Goal: Transaction & Acquisition: Subscribe to service/newsletter

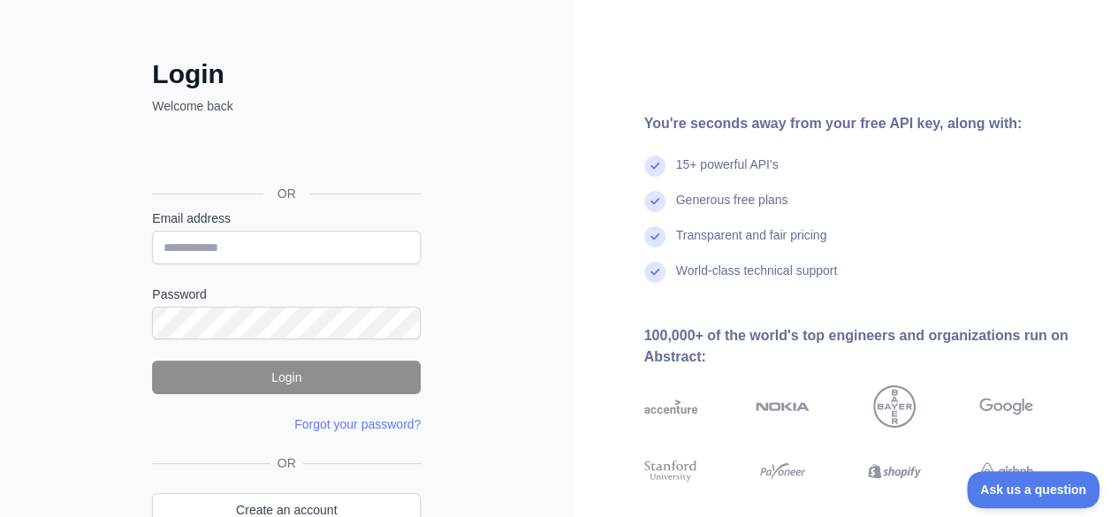
scroll to position [154, 0]
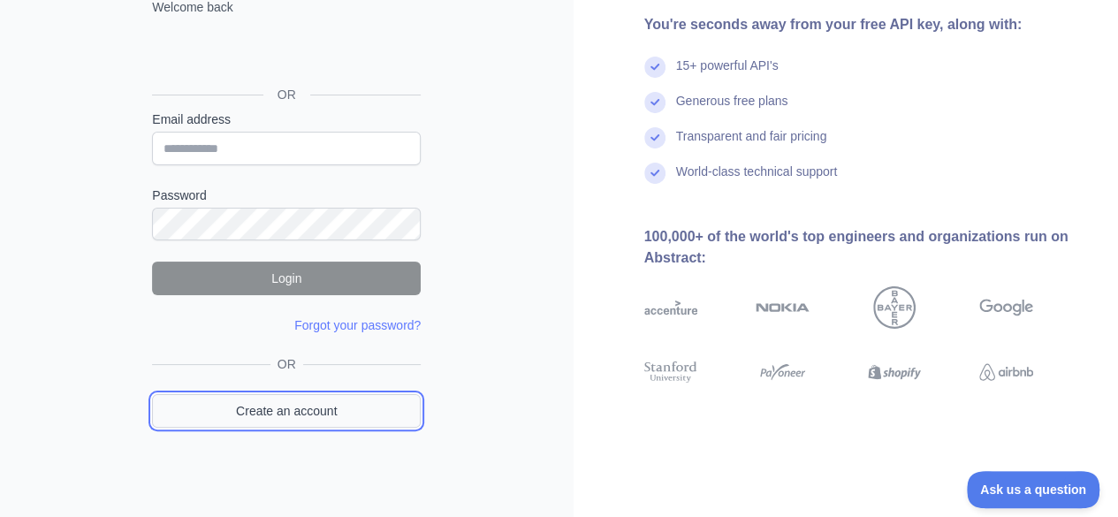
click at [322, 406] on link "Create an account" at bounding box center [286, 411] width 269 height 34
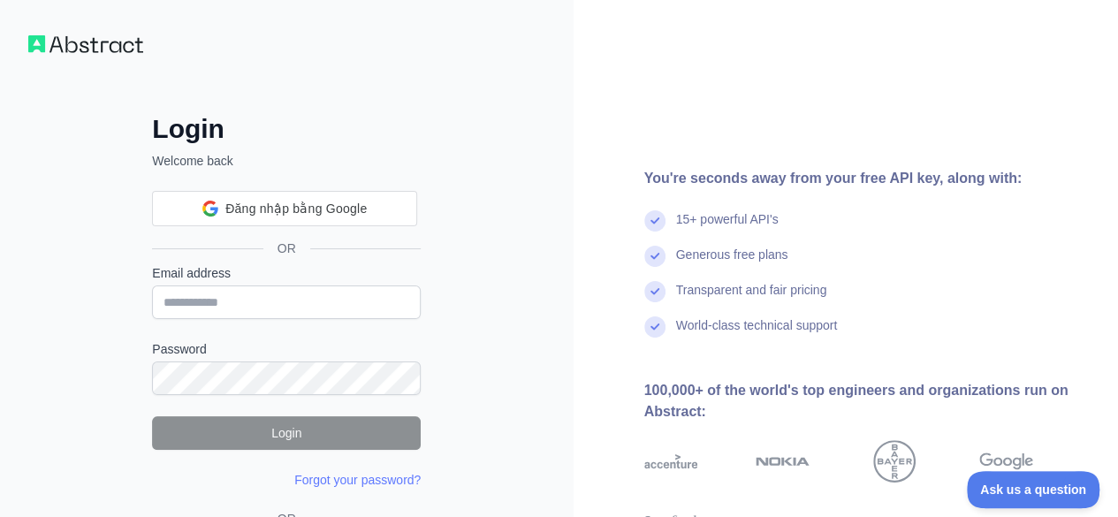
scroll to position [154, 0]
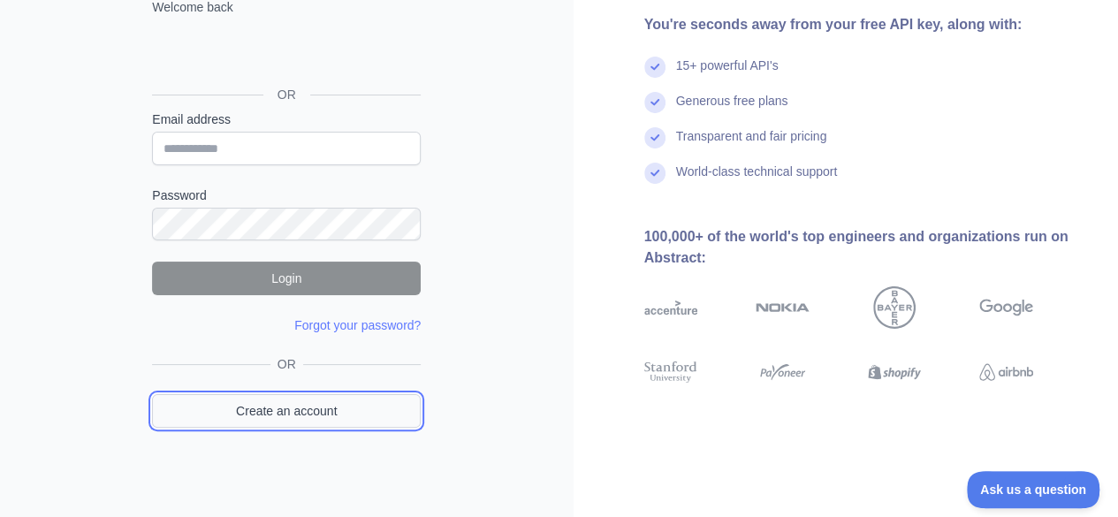
click at [333, 409] on link "Create an account" at bounding box center [286, 411] width 269 height 34
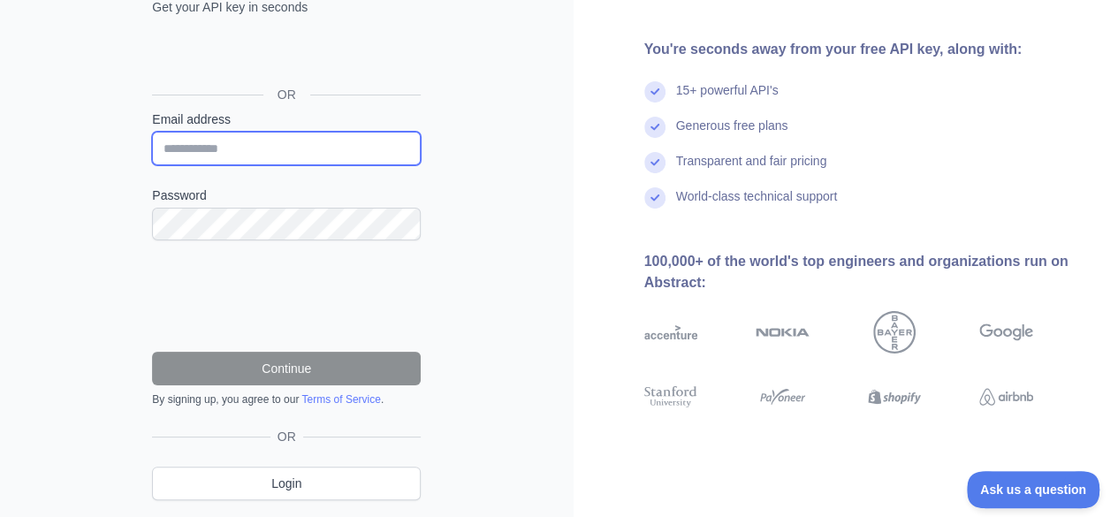
click at [400, 153] on input "Email address" at bounding box center [286, 149] width 269 height 34
type input "**********"
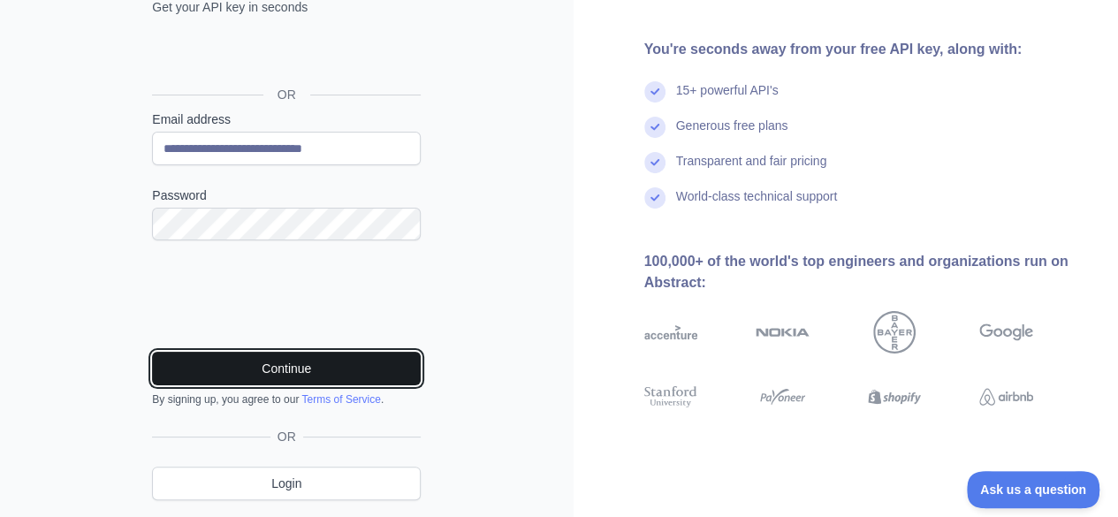
click at [256, 364] on button "Continue" at bounding box center [286, 369] width 269 height 34
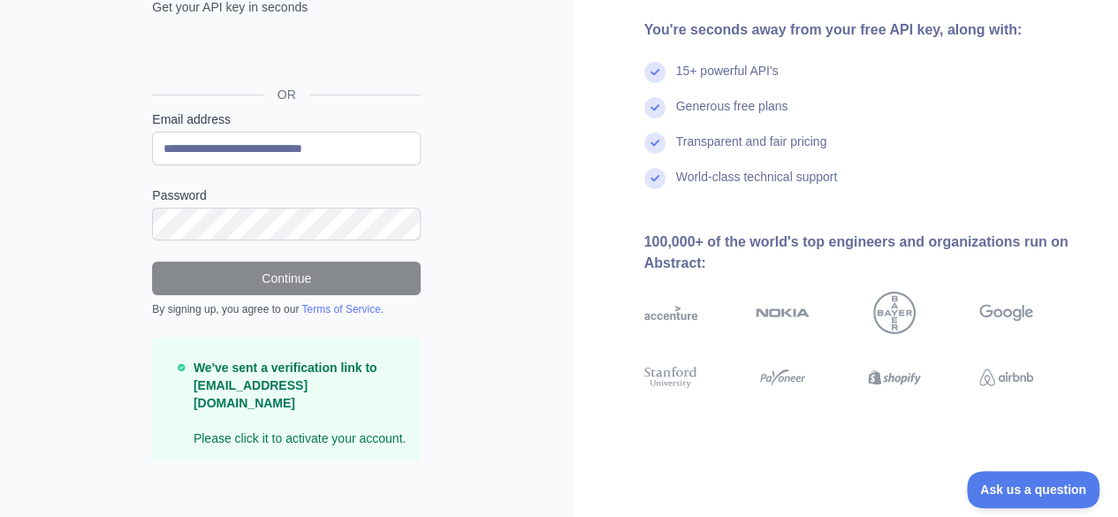
scroll to position [149, 0]
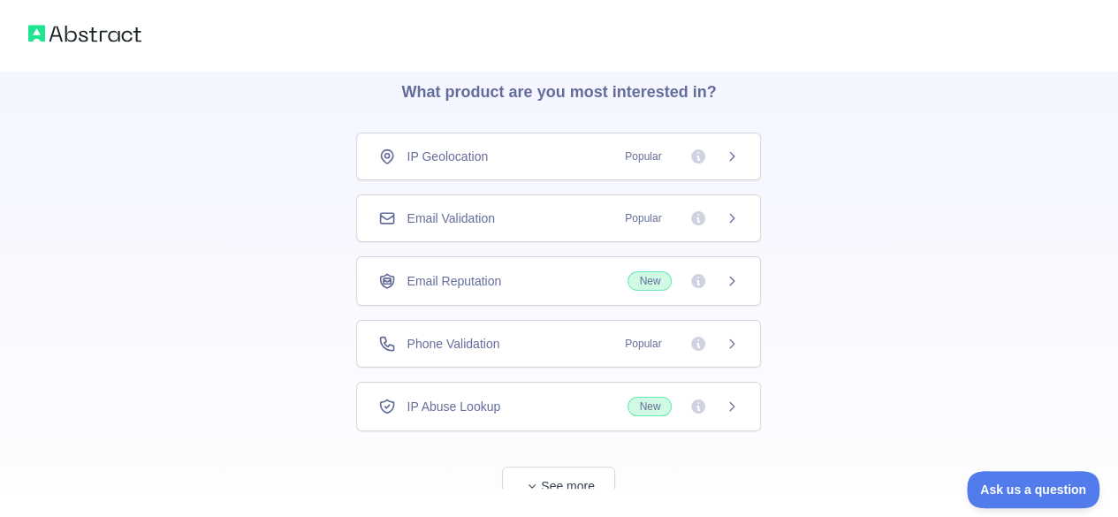
scroll to position [127, 0]
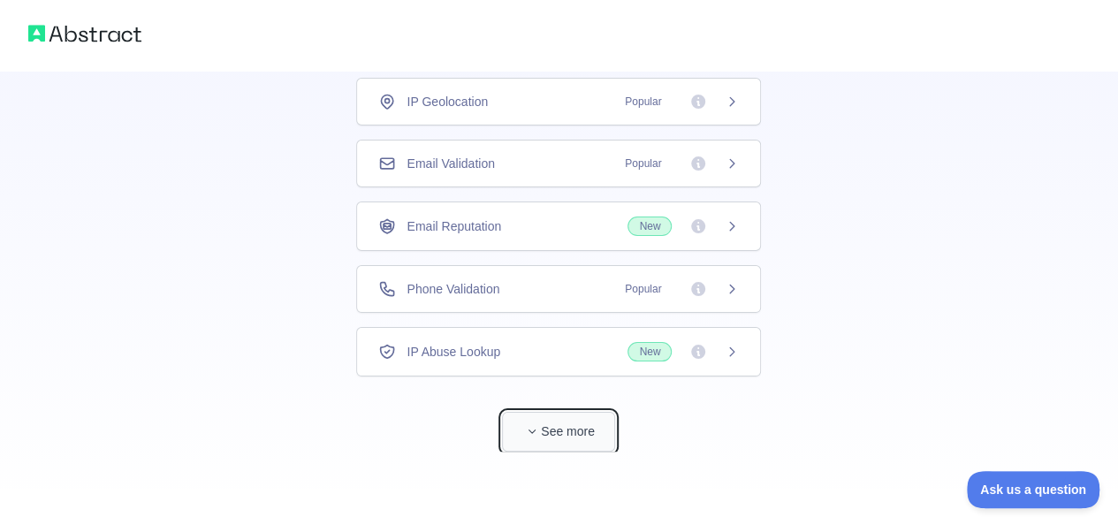
click at [569, 427] on button "See more" at bounding box center [558, 432] width 113 height 40
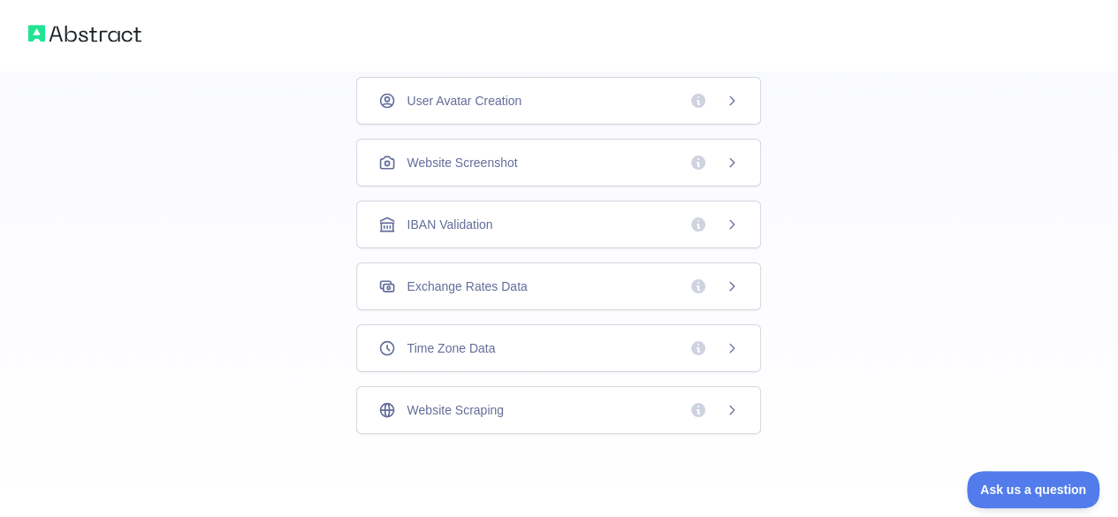
scroll to position [0, 0]
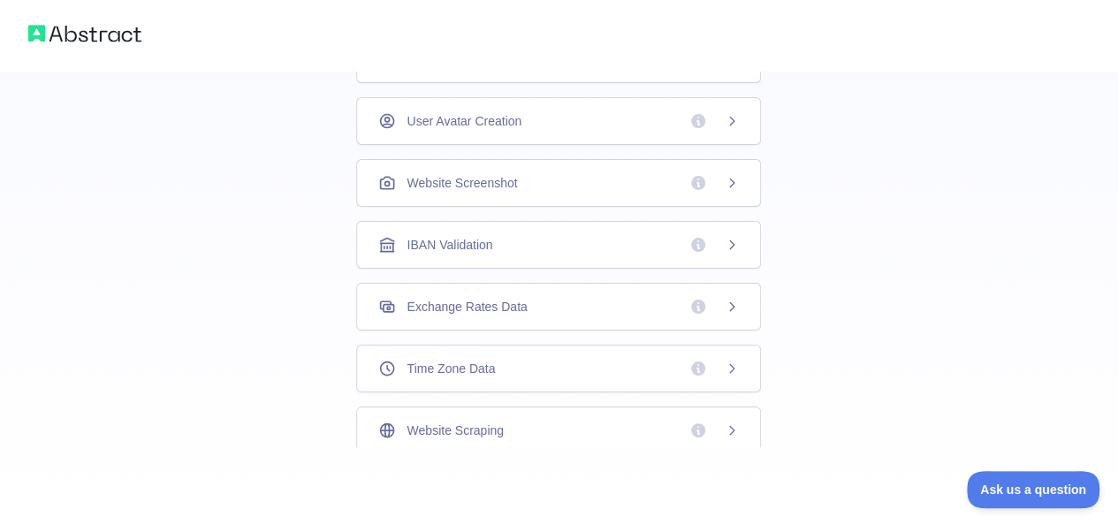
click at [737, 118] on div "User Avatar Creation" at bounding box center [558, 121] width 405 height 48
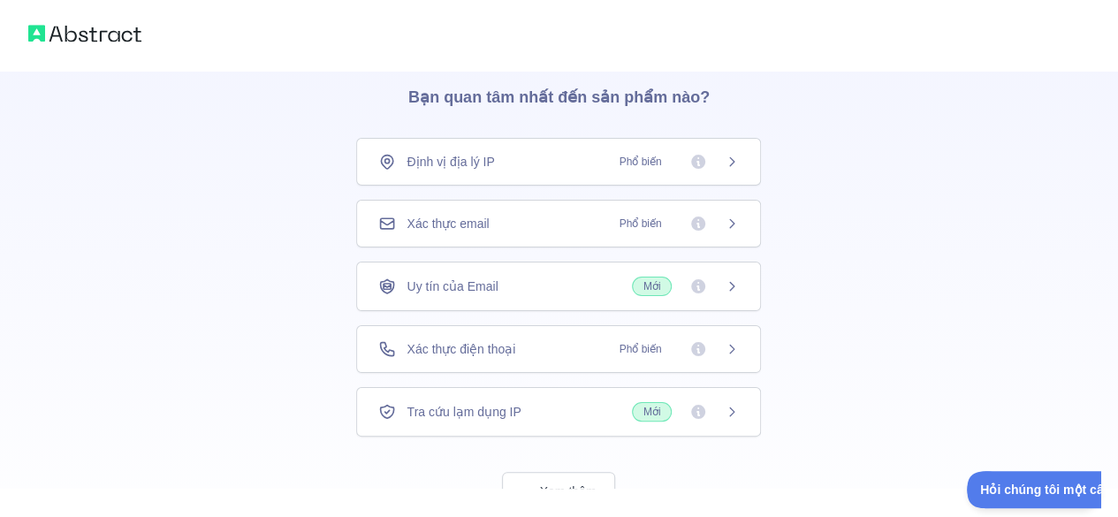
scroll to position [39, 0]
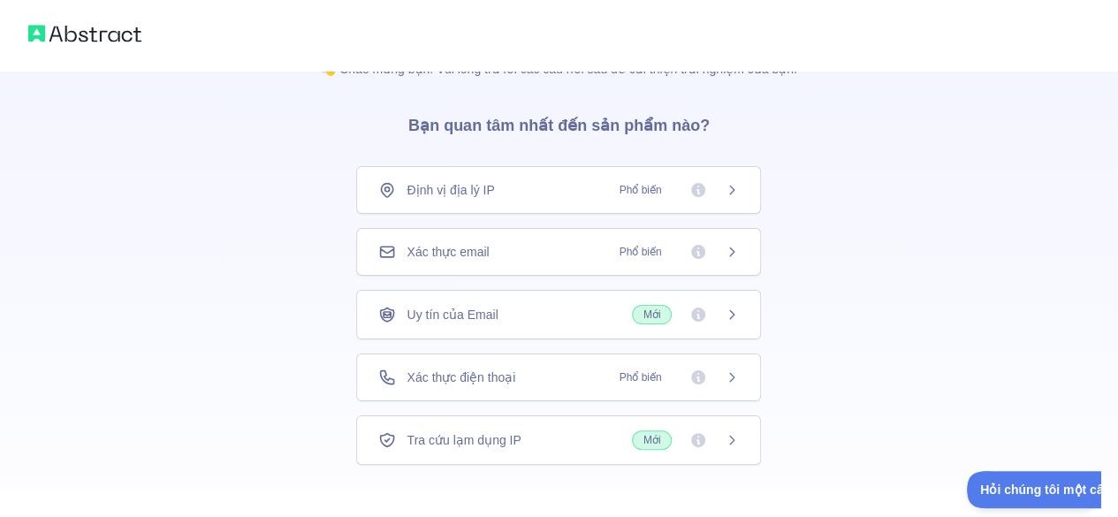
click at [522, 247] on div "Xác thực email Phổ biến" at bounding box center [558, 252] width 361 height 18
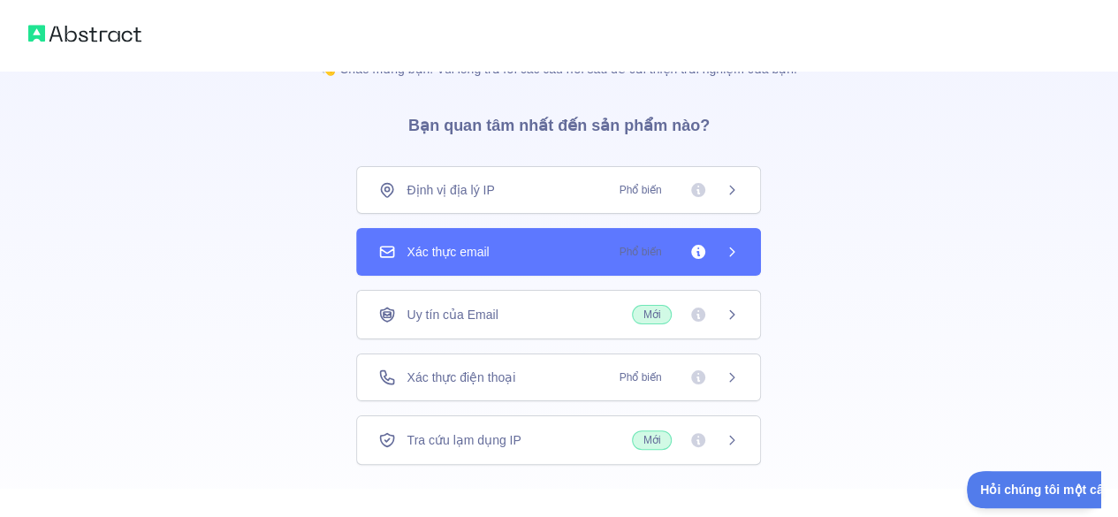
scroll to position [127, 0]
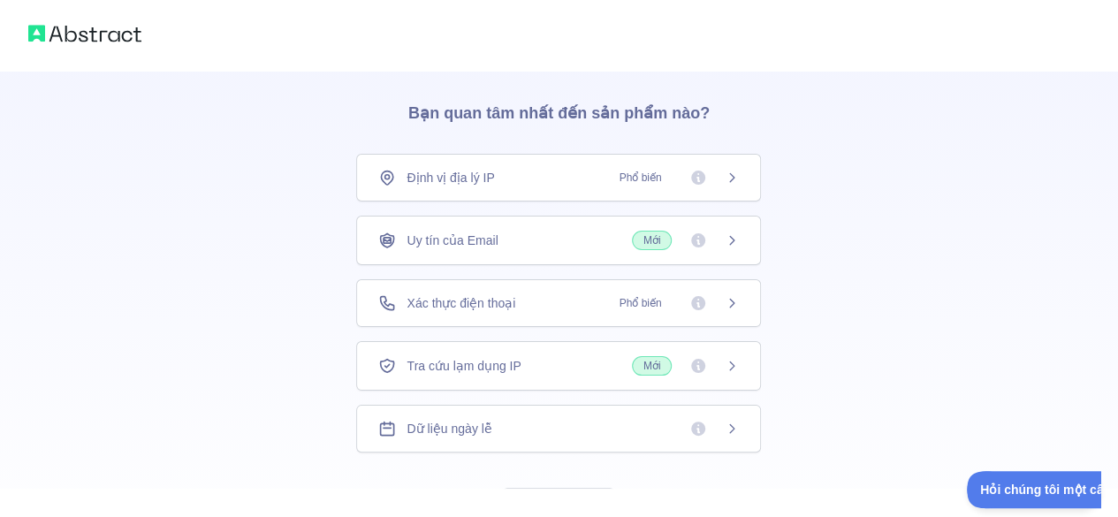
scroll to position [127, 0]
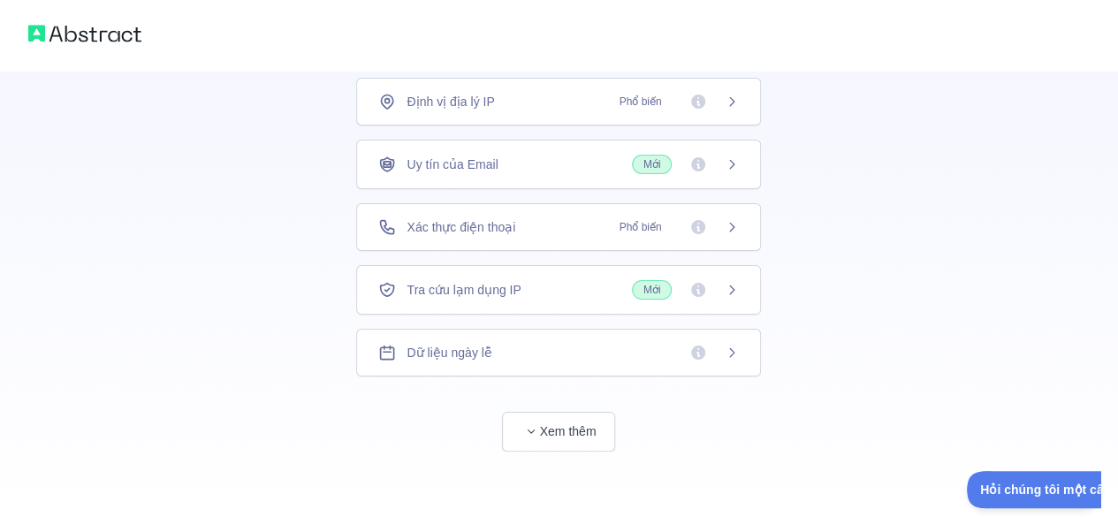
click at [518, 168] on div "Uy tín của Email Mới" at bounding box center [558, 164] width 361 height 19
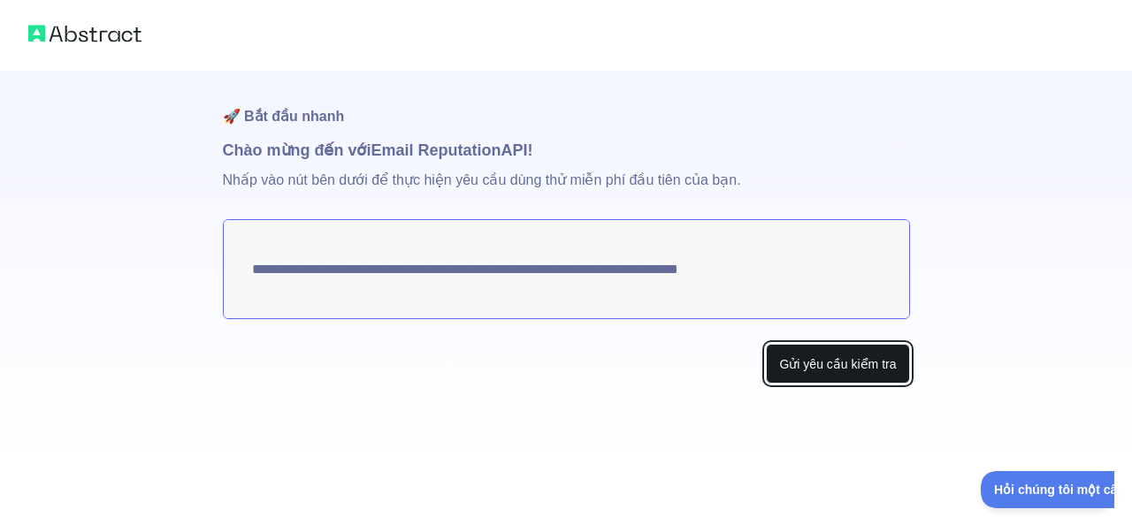
click at [835, 367] on font "Gửi yêu cầu kiểm tra" at bounding box center [837, 364] width 117 height 14
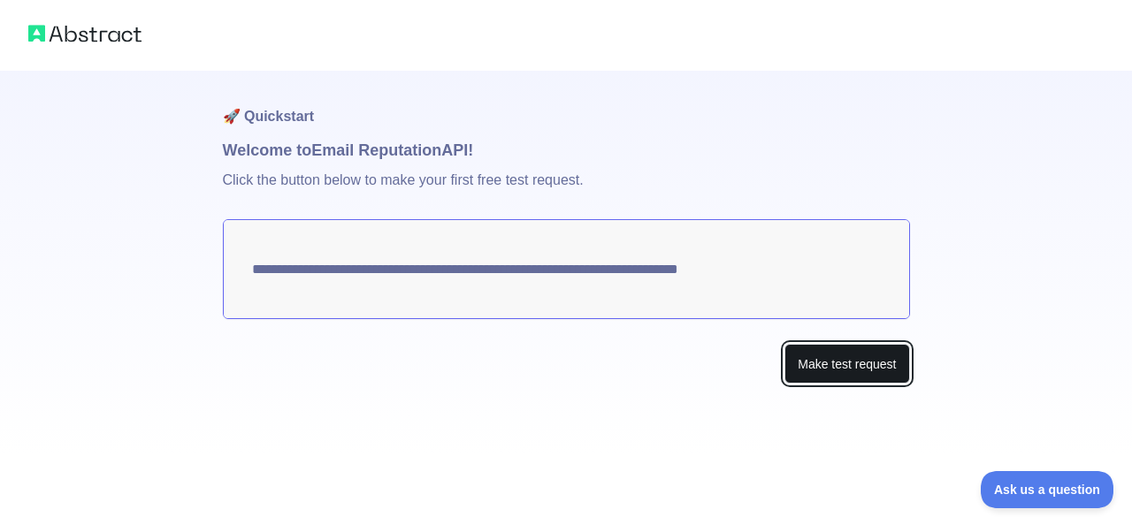
click at [840, 362] on button "Make test request" at bounding box center [846, 364] width 125 height 40
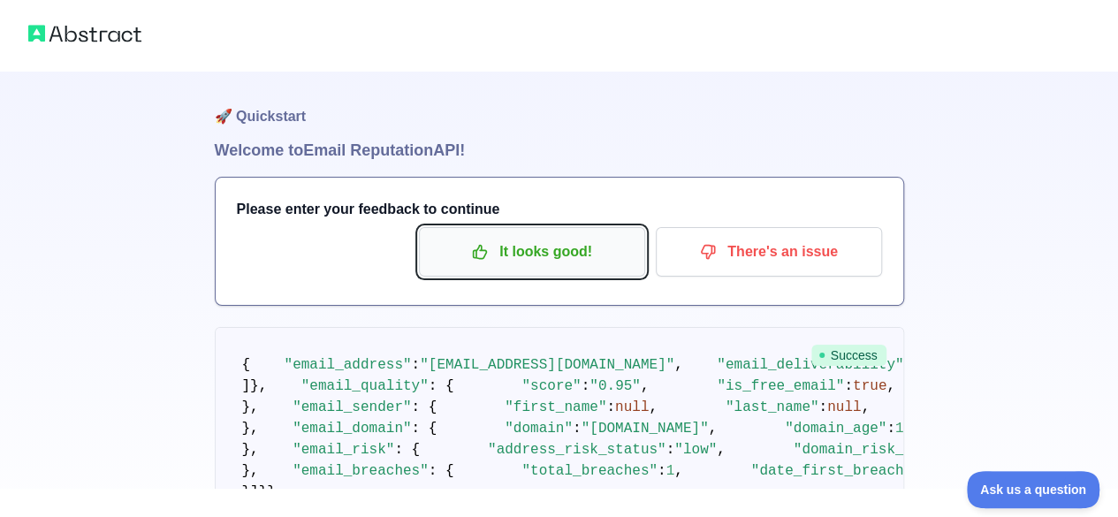
click at [537, 238] on p "It looks good!" at bounding box center [532, 252] width 200 height 30
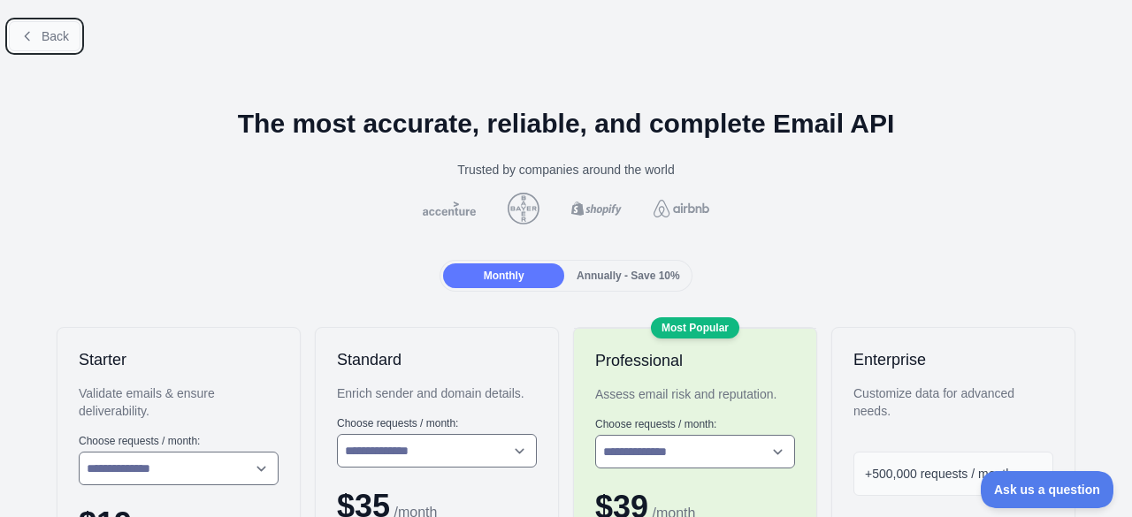
click at [62, 26] on button "Back" at bounding box center [45, 36] width 72 height 30
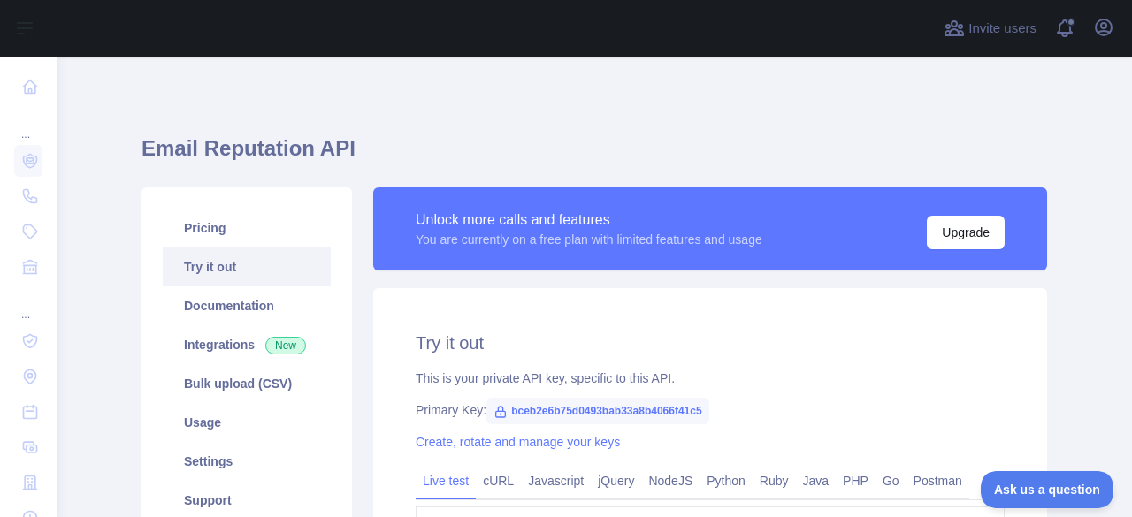
scroll to position [177, 0]
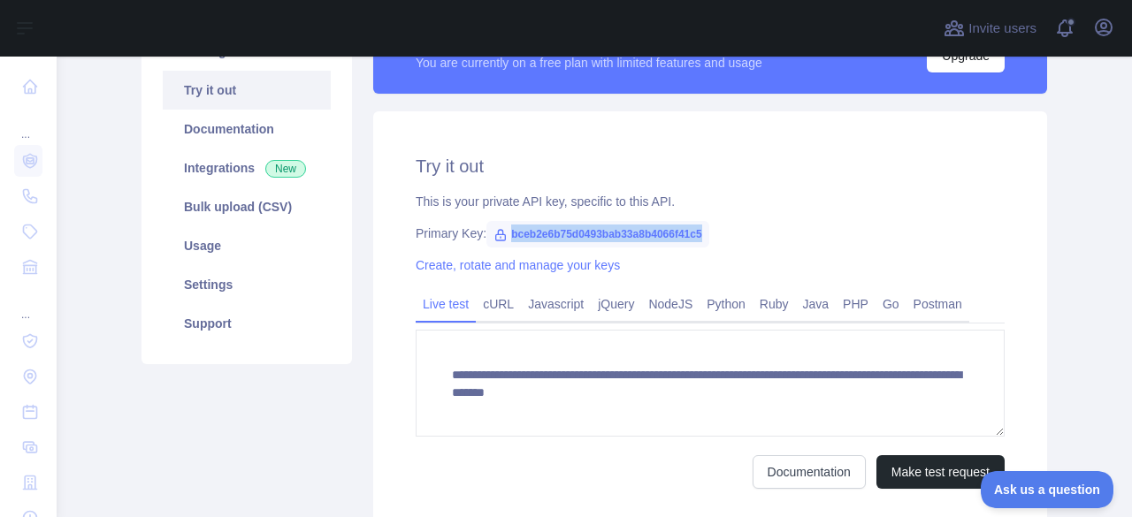
drag, startPoint x: 502, startPoint y: 231, endPoint x: 751, endPoint y: 235, distance: 248.5
click at [751, 235] on div "Primary Key: bceb2e6b75d0493bab33a8b4066f41c5" at bounding box center [710, 234] width 589 height 18
copy span "bceb2e6b75d0493bab33a8b4066f41c5"
click at [758, 237] on div "Primary Key: bceb2e6b75d0493bab33a8b4066f41c5" at bounding box center [710, 234] width 589 height 18
drag, startPoint x: 570, startPoint y: 238, endPoint x: 529, endPoint y: 145, distance: 101.7
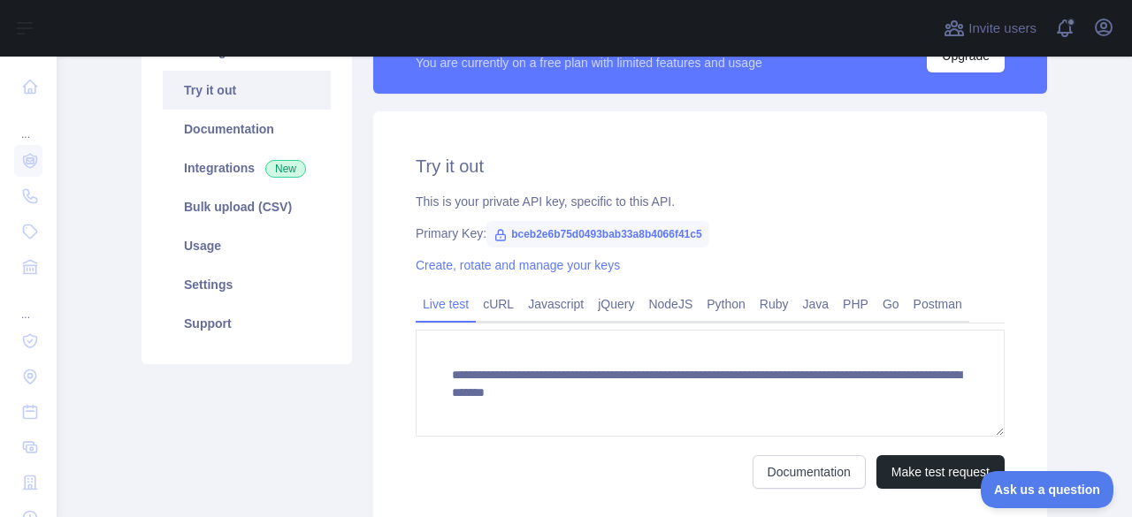
click at [529, 145] on div "**********" at bounding box center [710, 321] width 674 height 420
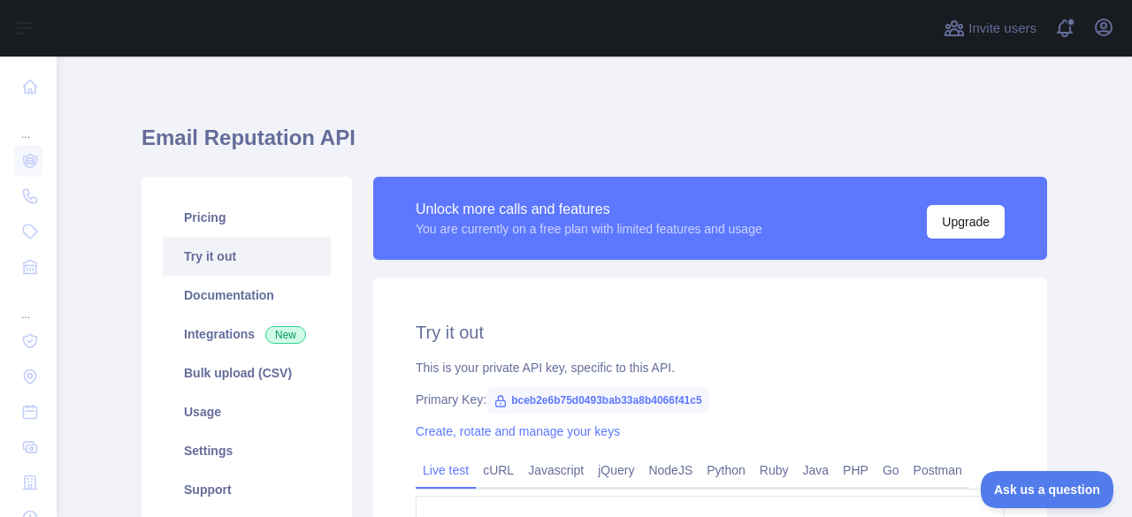
scroll to position [0, 0]
